Goal: Check status: Check status

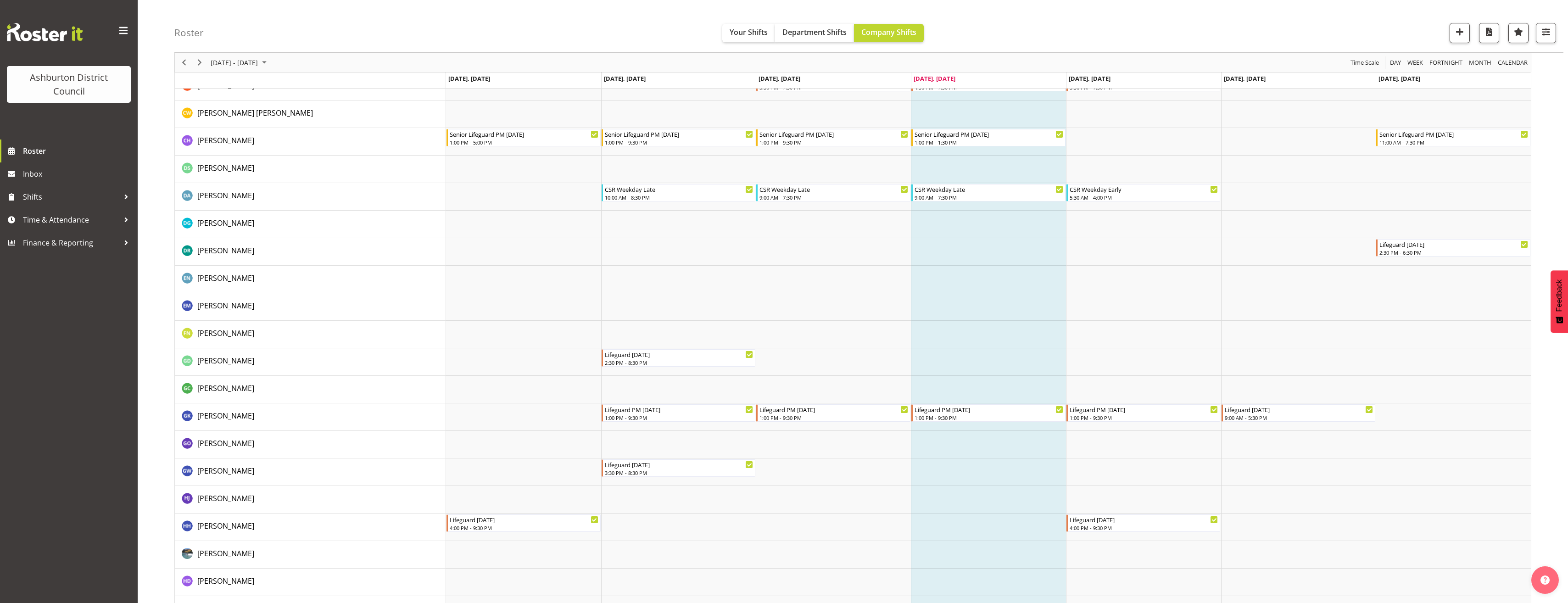
scroll to position [260, 0]
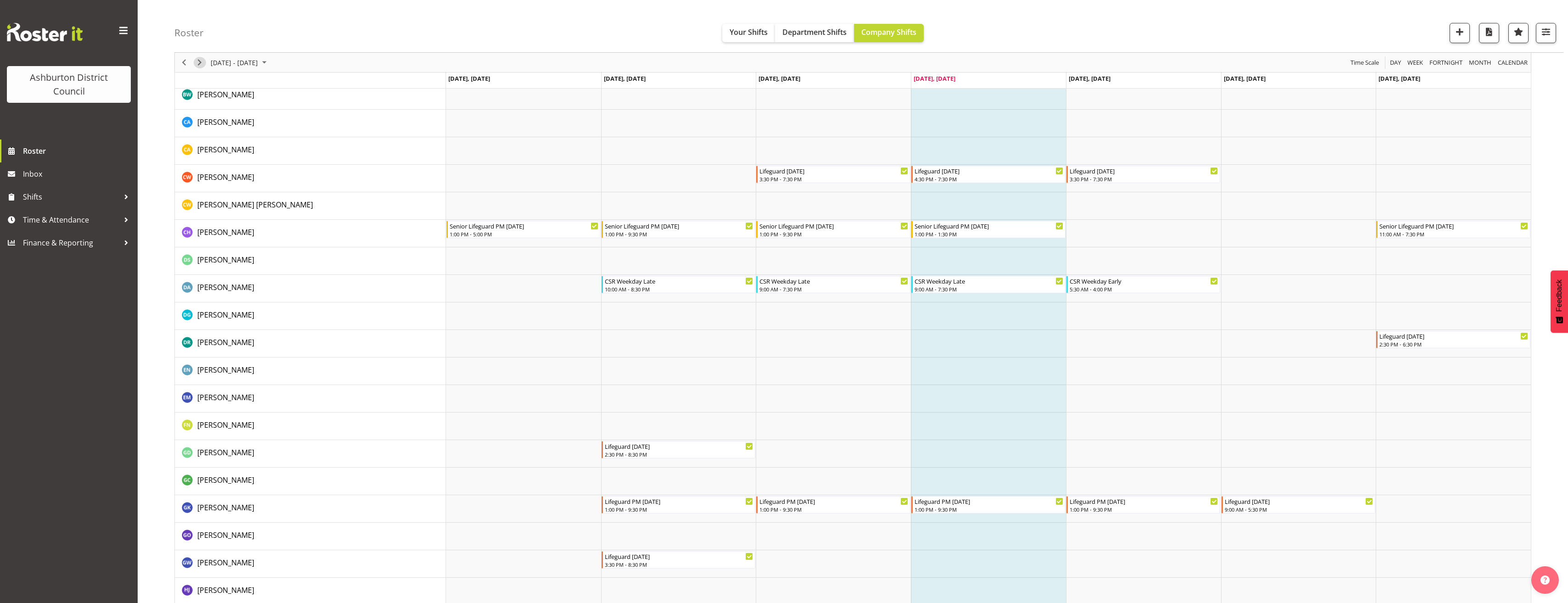
click at [203, 62] on span "Next" at bounding box center [199, 62] width 11 height 11
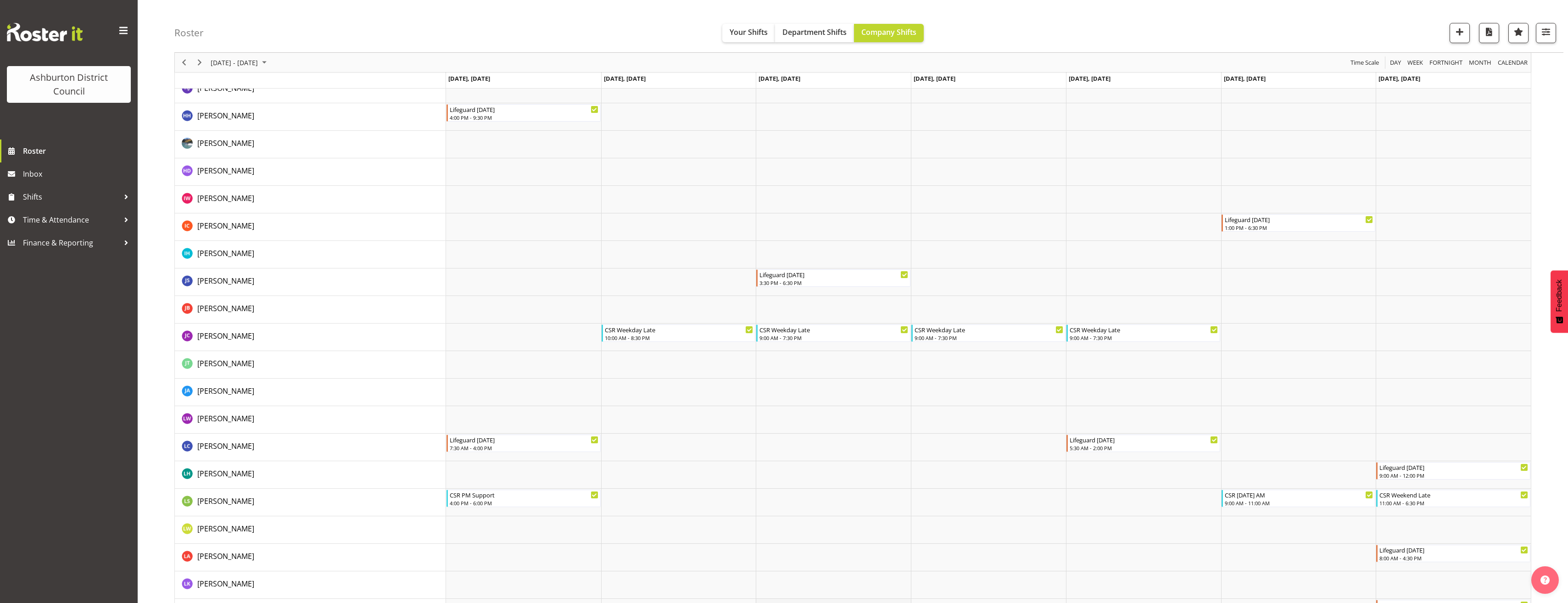
scroll to position [1056, 0]
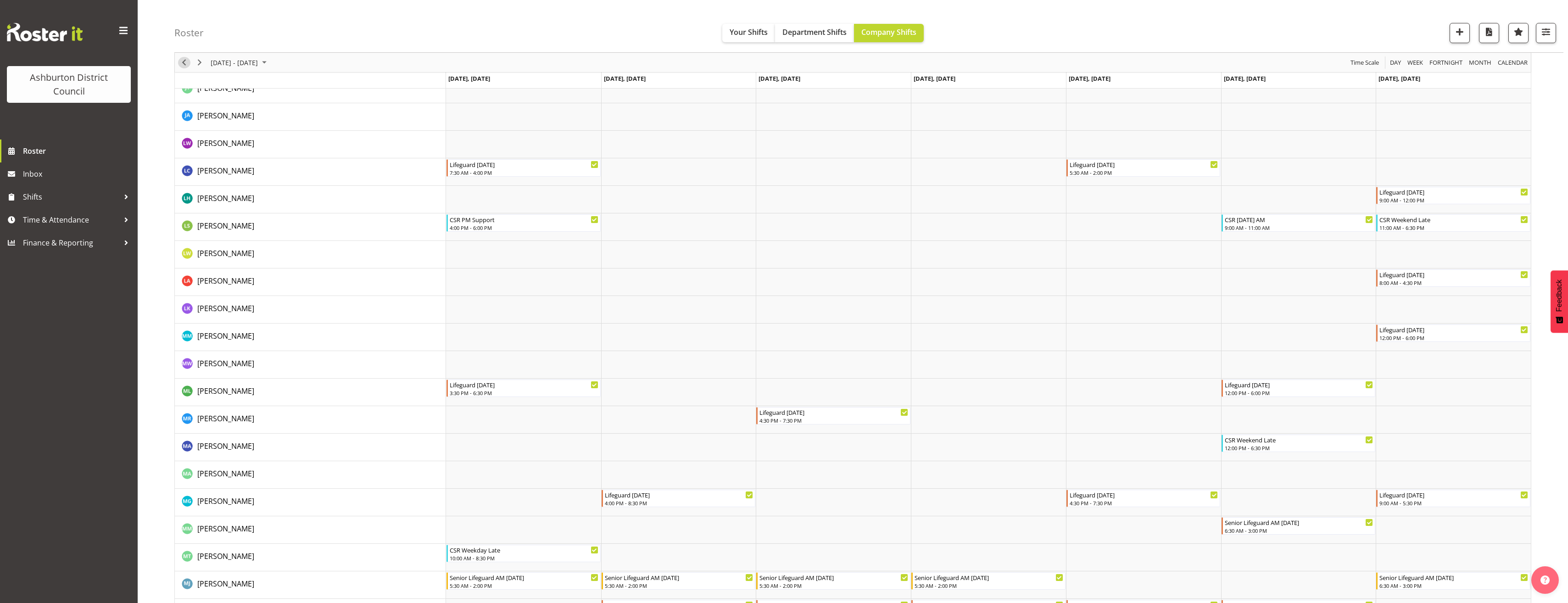
click at [180, 59] on span "Previous" at bounding box center [183, 62] width 11 height 11
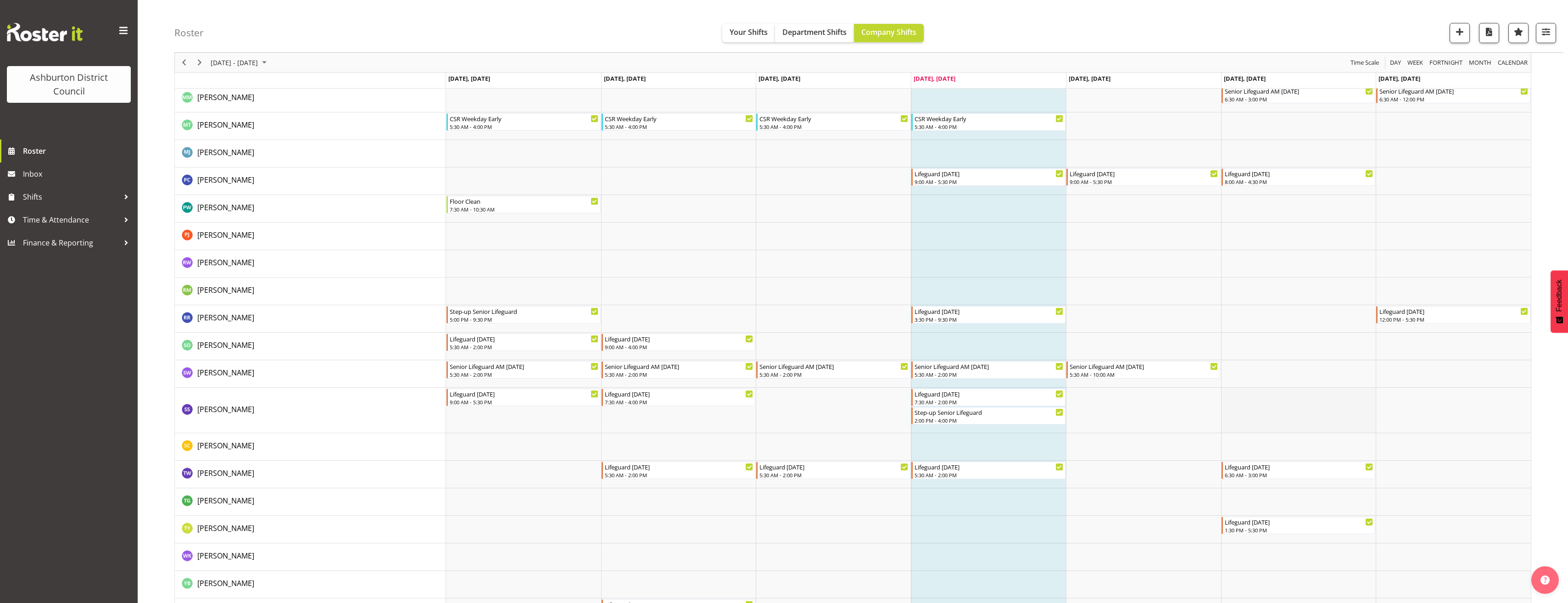
scroll to position [1499, 0]
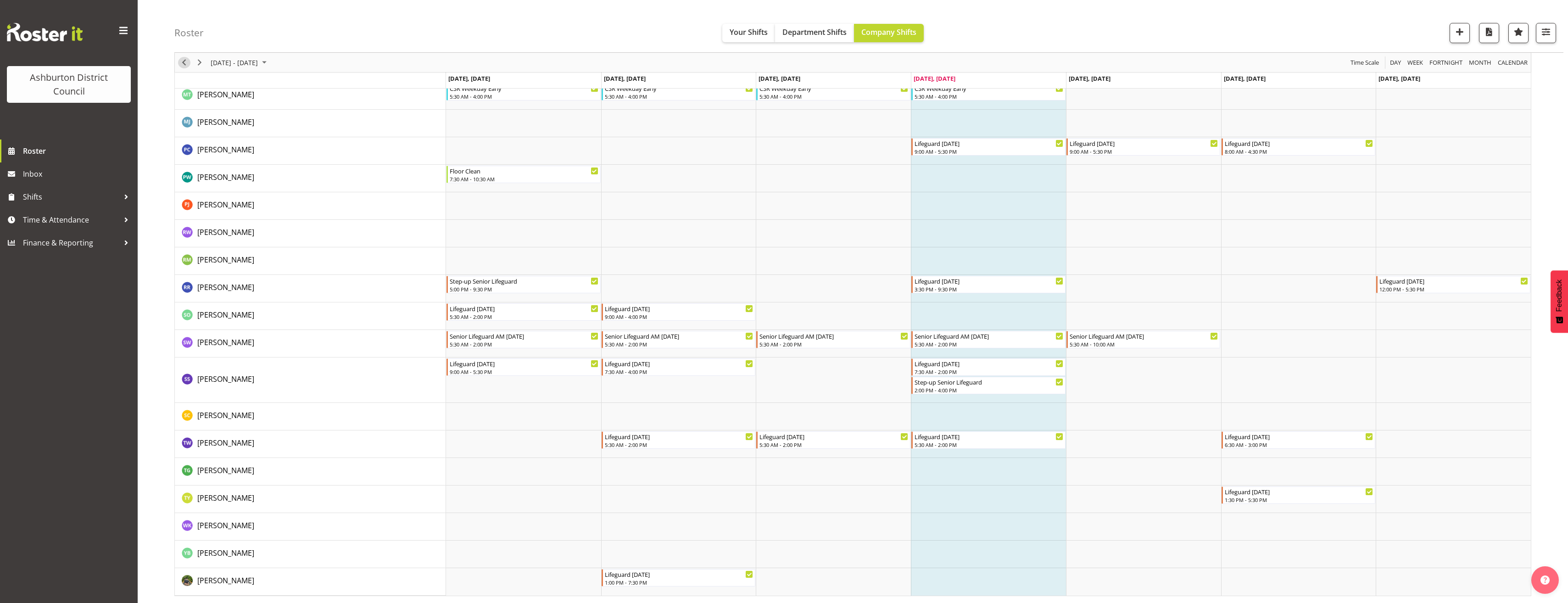
click at [187, 62] on span "Previous" at bounding box center [183, 62] width 11 height 11
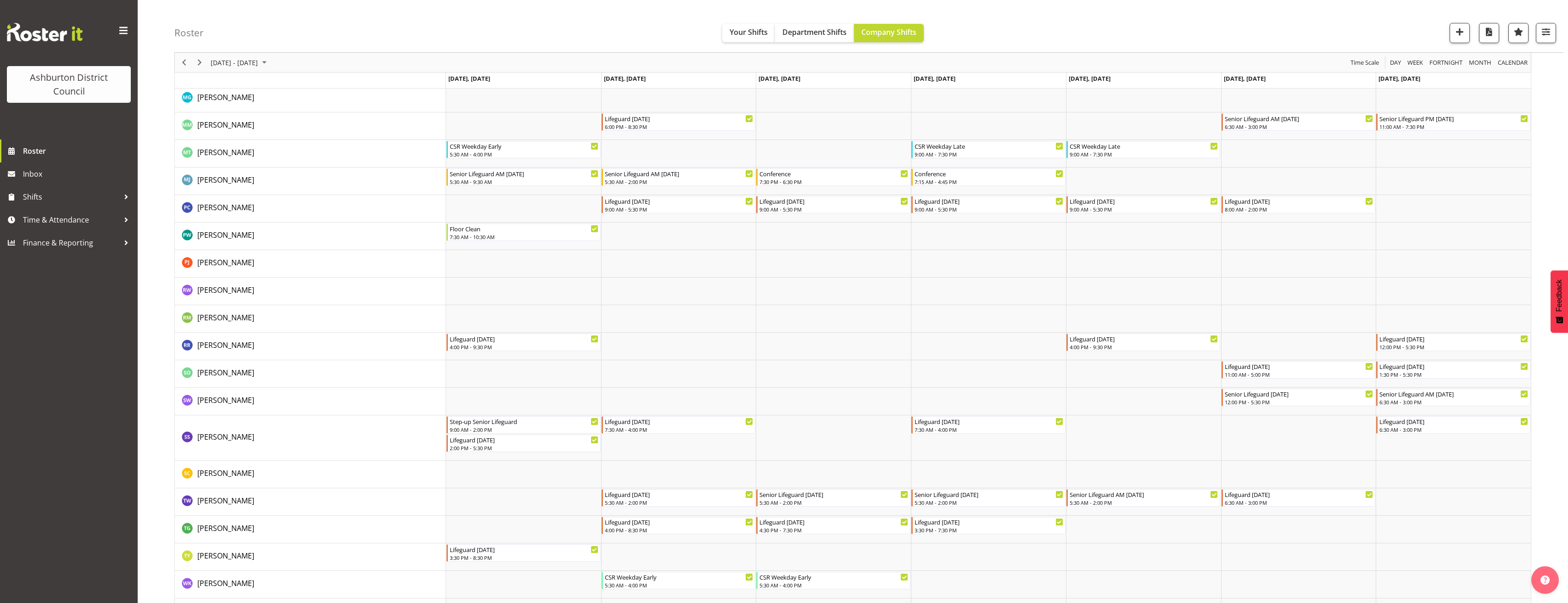
scroll to position [1481, 0]
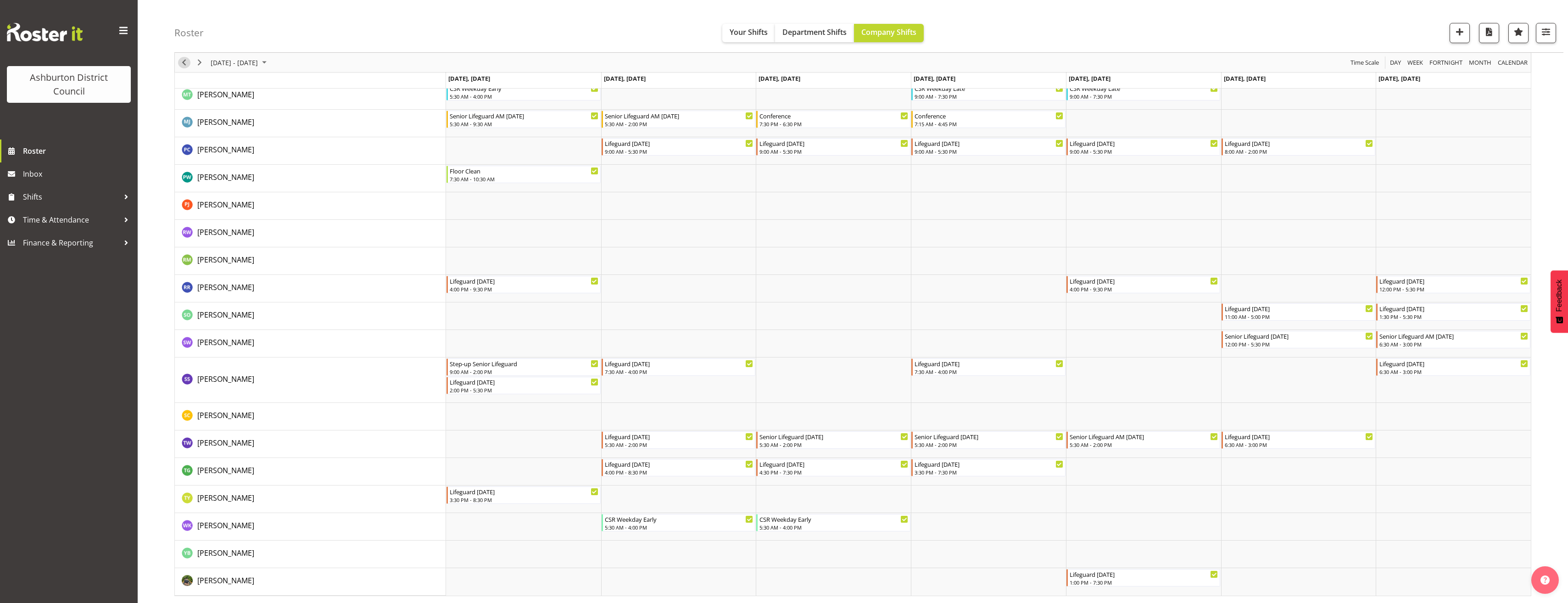
click at [188, 63] on span "Previous" at bounding box center [183, 62] width 11 height 11
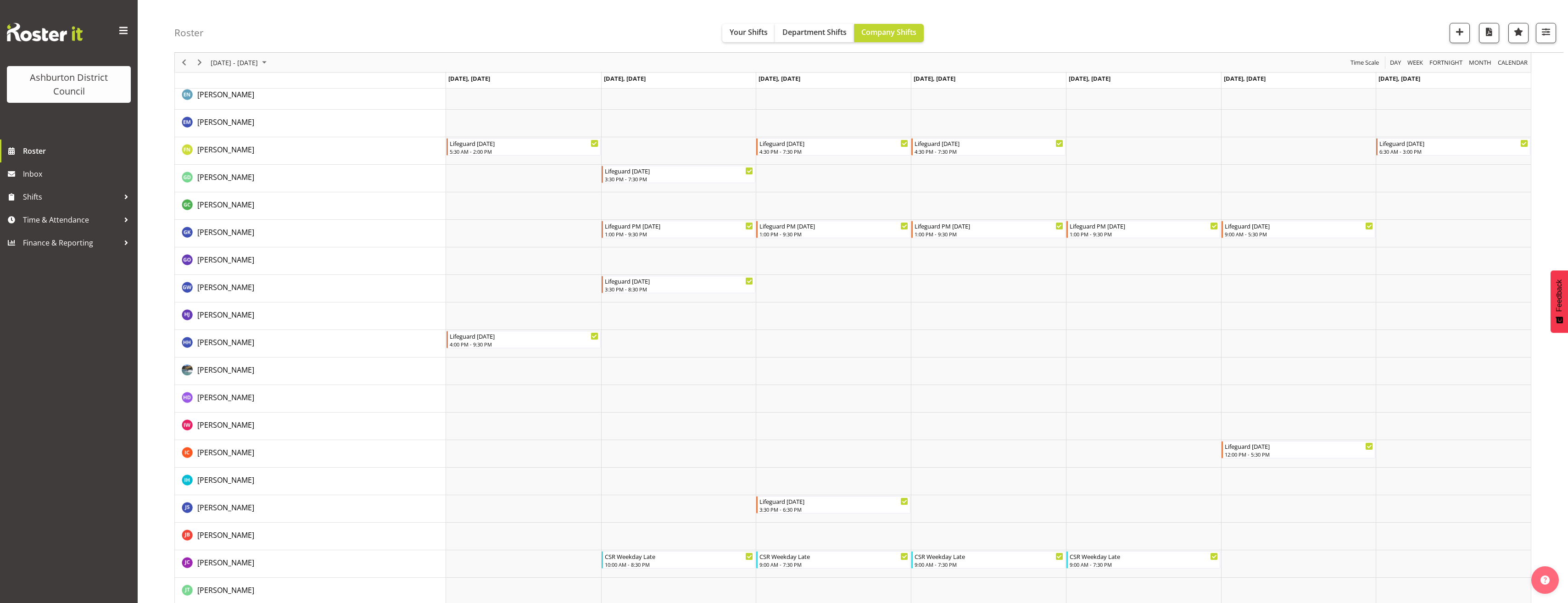
scroll to position [425, 0]
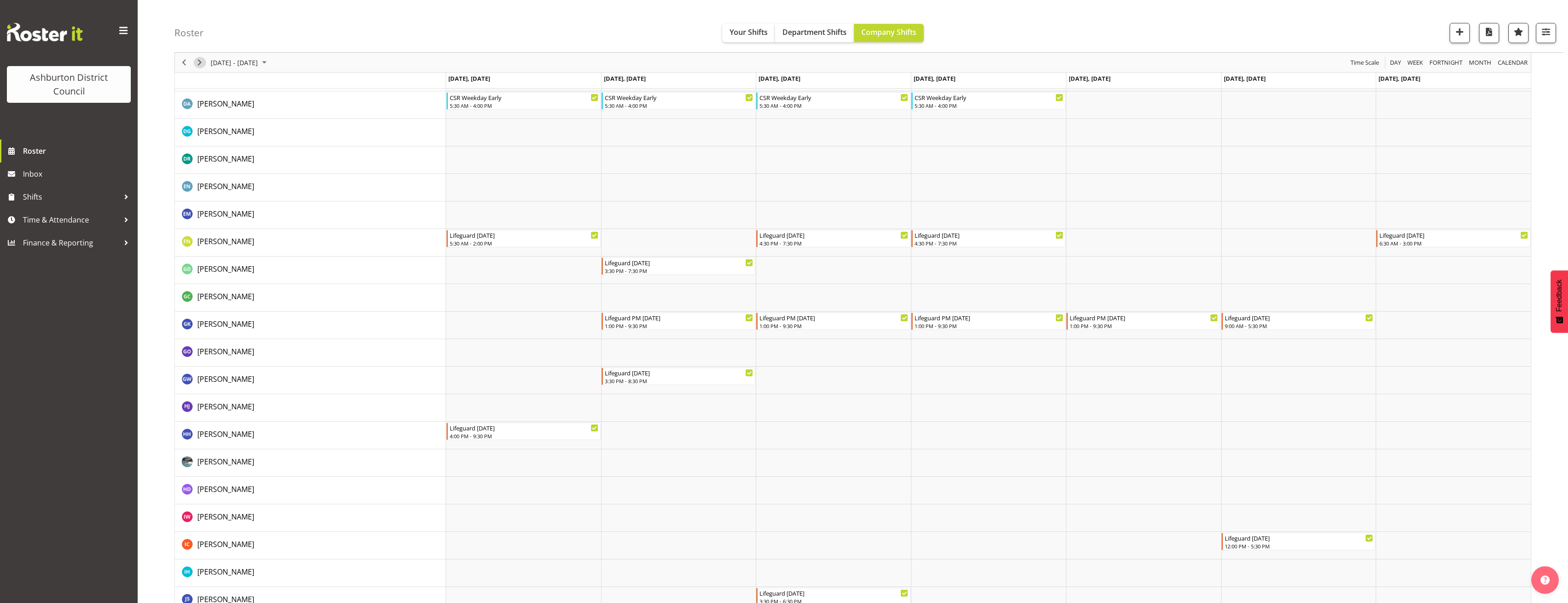
click at [202, 63] on span "Next" at bounding box center [199, 62] width 11 height 11
